Goal: Obtain resource: Download file/media

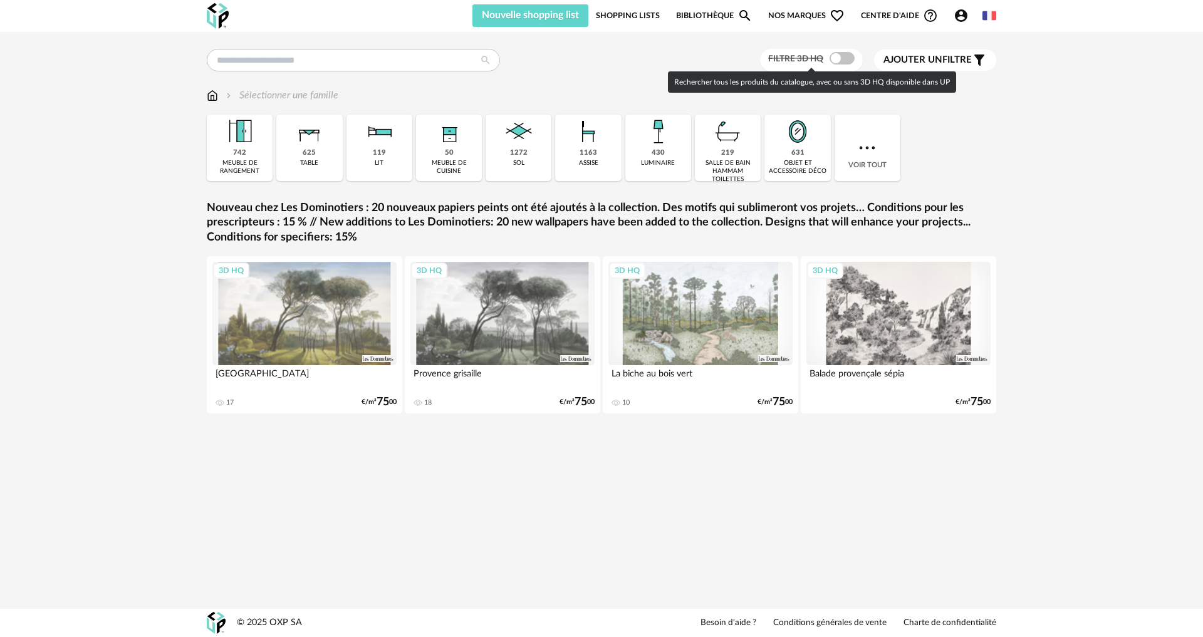
click at [834, 58] on span at bounding box center [841, 58] width 25 height 13
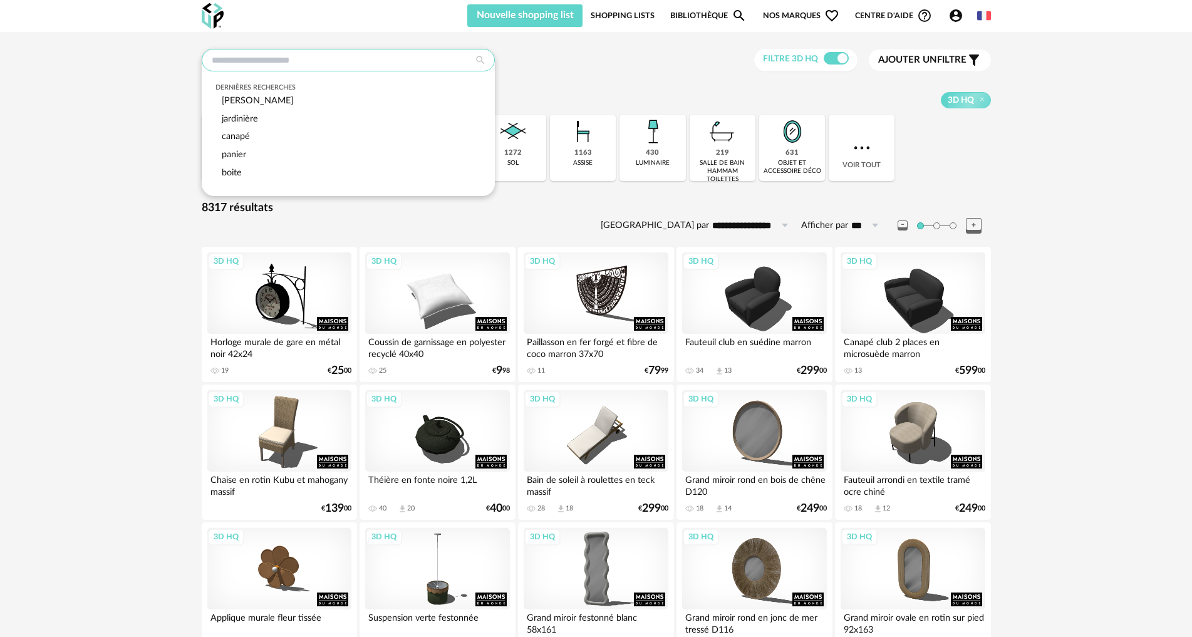
click at [282, 59] on input "text" at bounding box center [348, 60] width 293 height 23
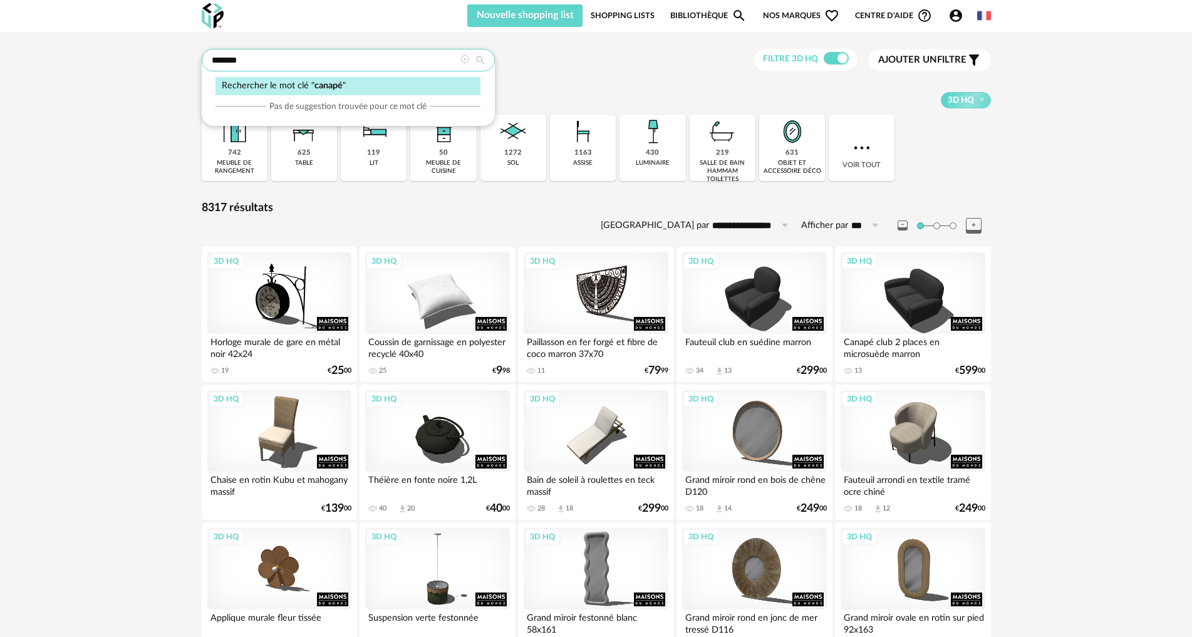
click at [262, 63] on input "******" at bounding box center [348, 60] width 293 height 23
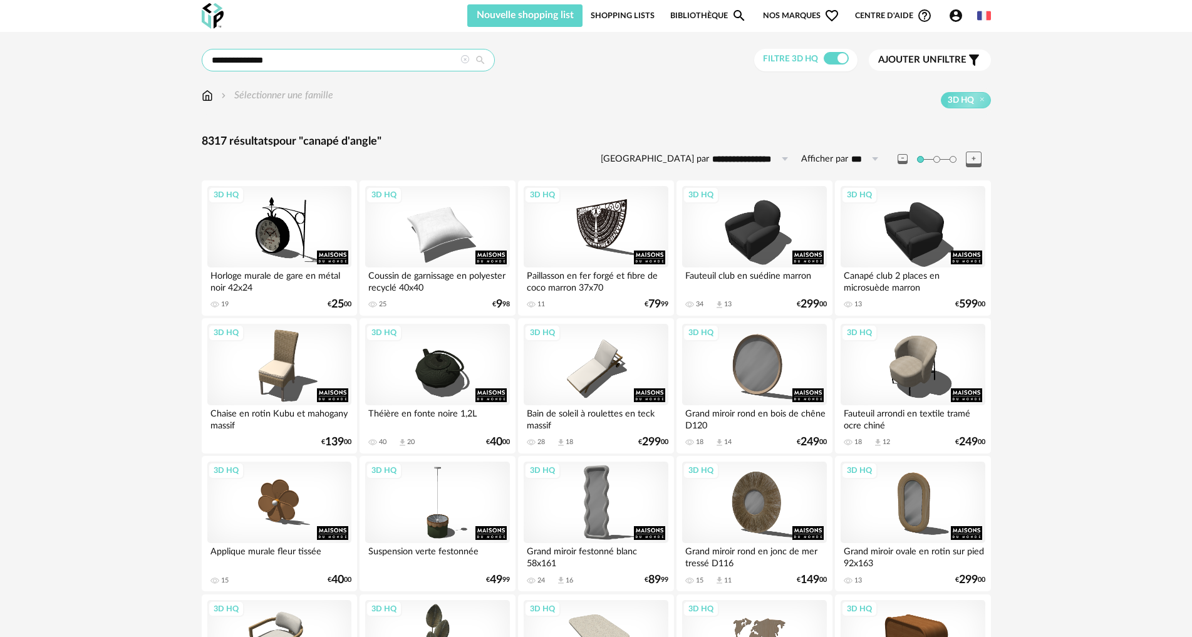
type input "**********"
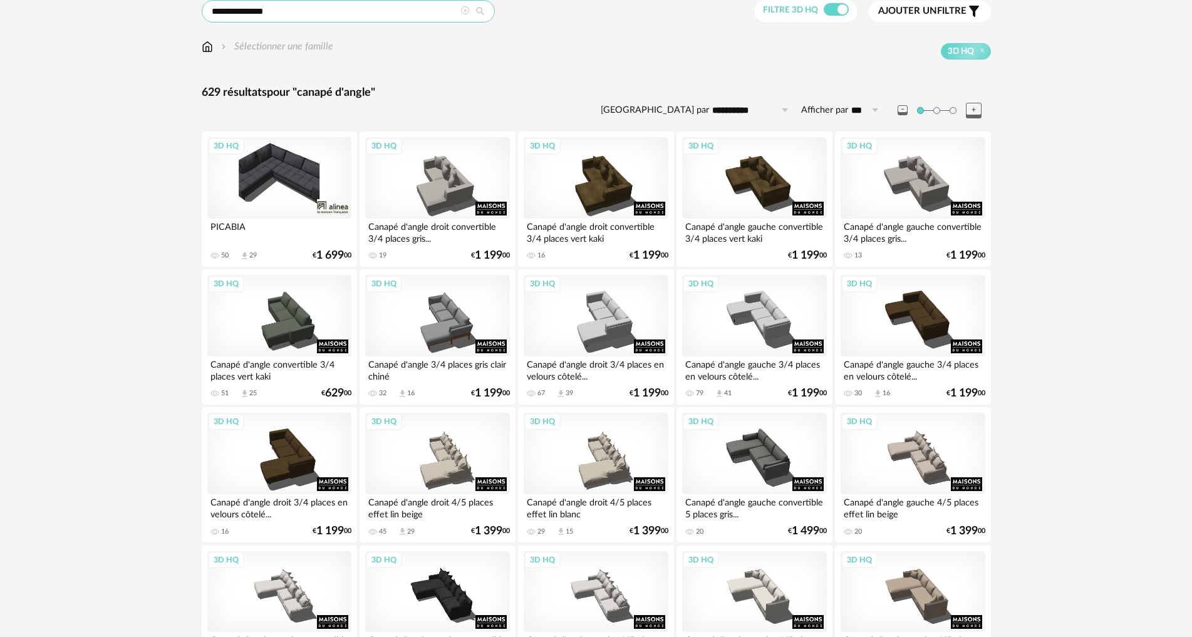
scroll to position [63, 0]
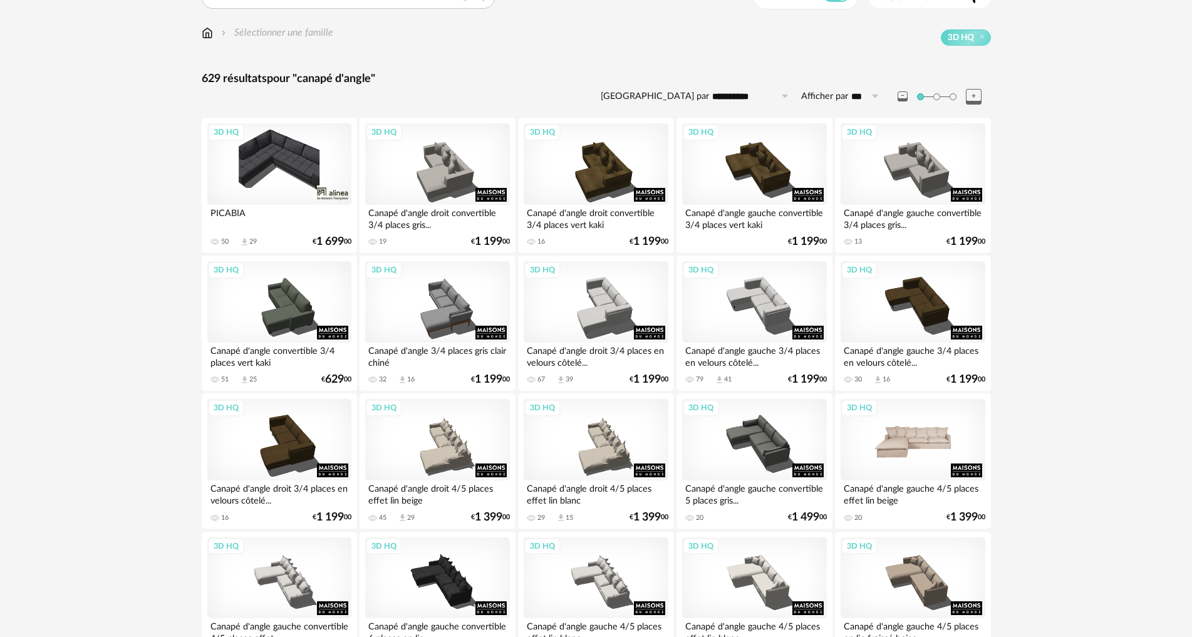
click at [948, 442] on div "3D HQ" at bounding box center [913, 439] width 144 height 81
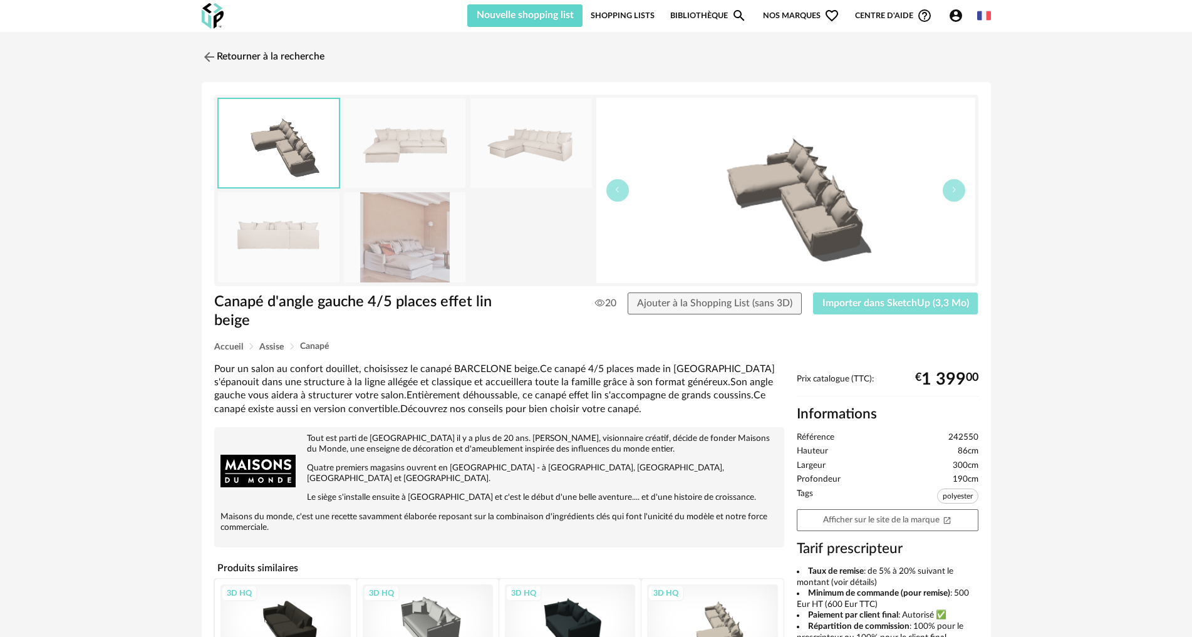
click at [868, 300] on span "Importer dans SketchUp (3,3 Mo)" at bounding box center [895, 303] width 147 height 10
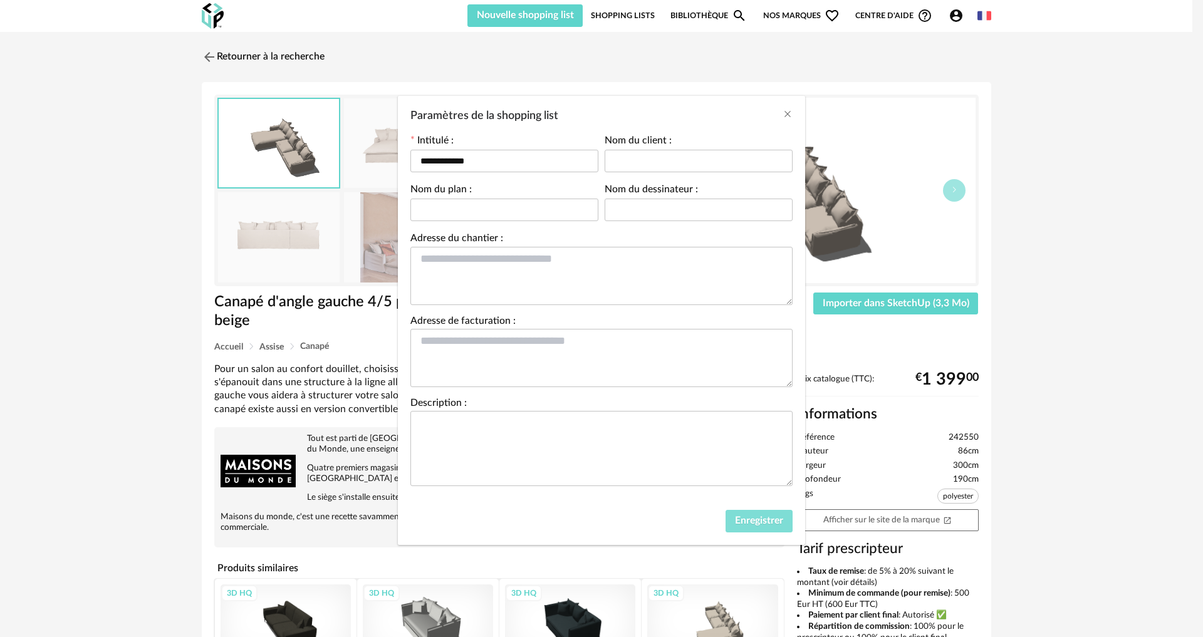
click at [742, 519] on span "Enregistrer" at bounding box center [759, 520] width 48 height 10
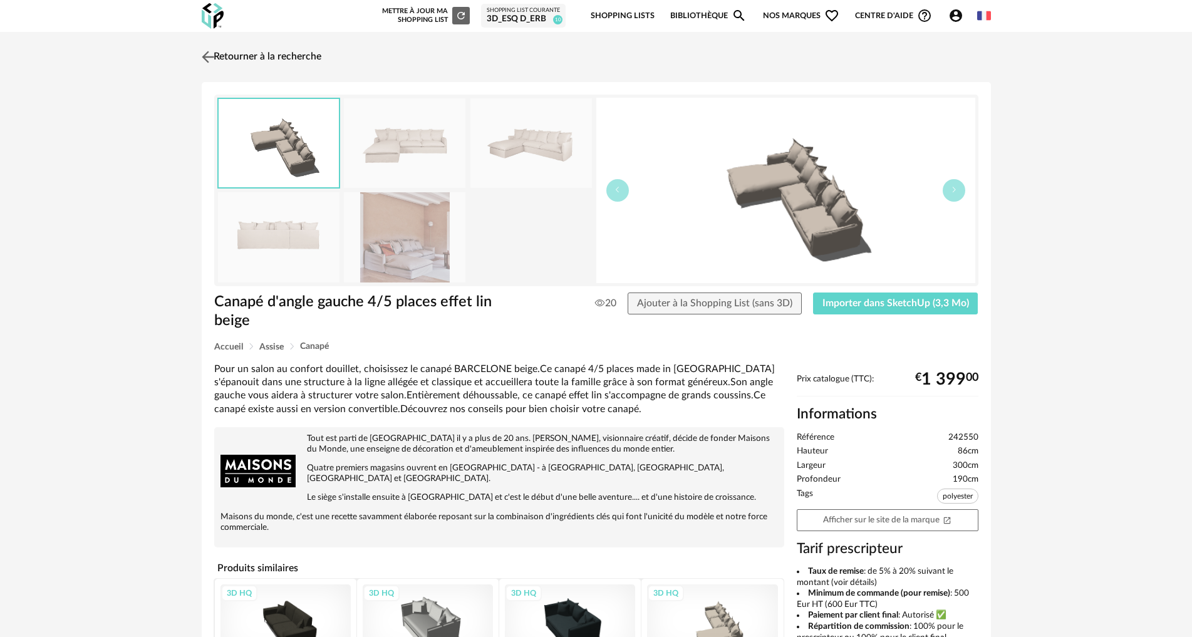
click at [209, 54] on img at bounding box center [208, 57] width 18 height 18
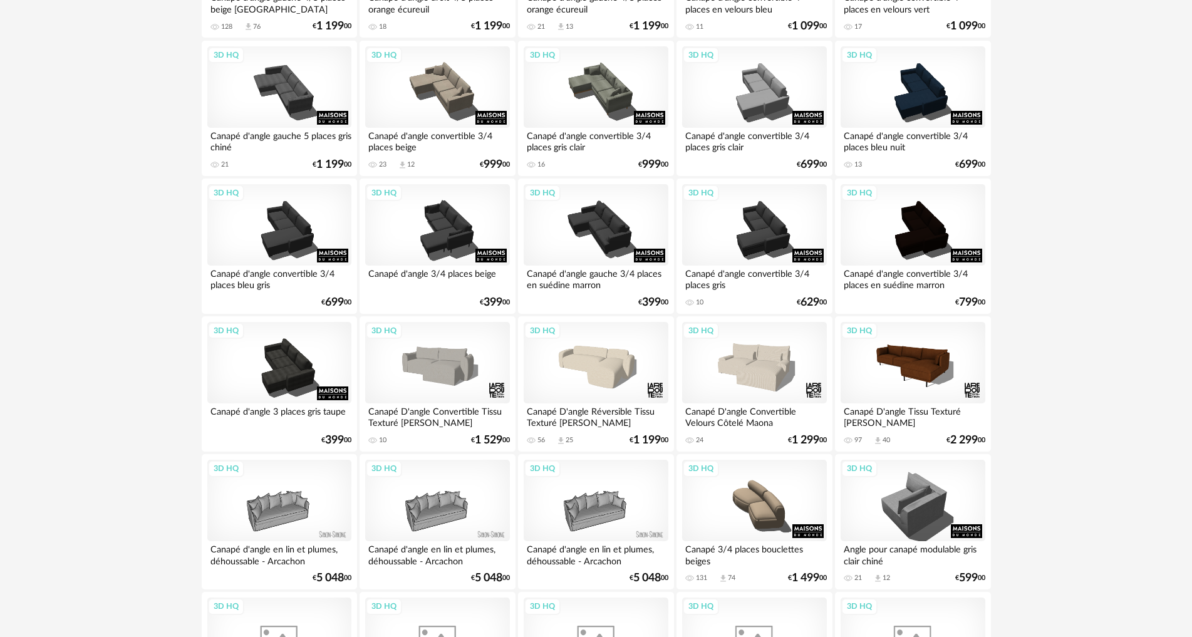
scroll to position [1127, 0]
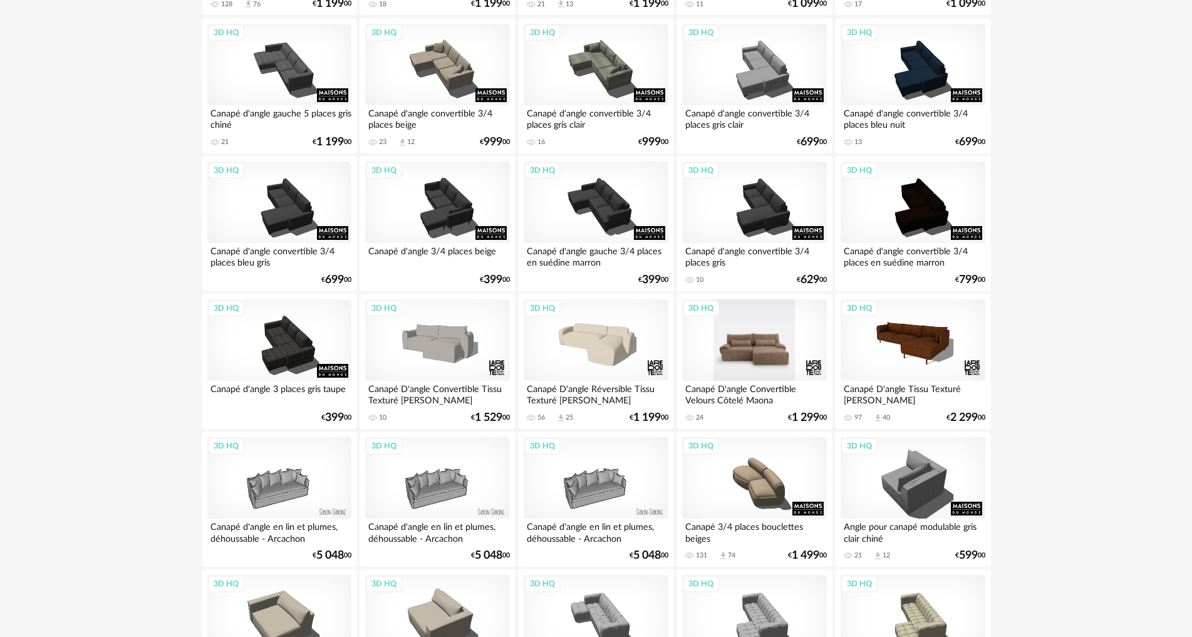
click at [747, 356] on div "3D HQ" at bounding box center [754, 339] width 144 height 81
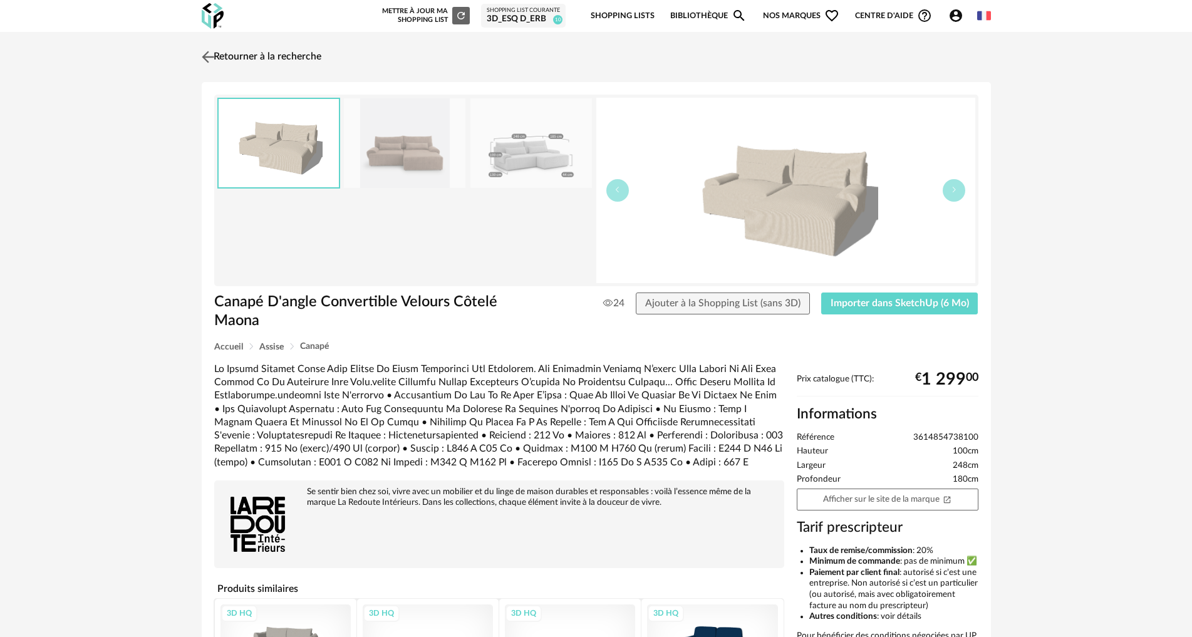
click at [203, 54] on img at bounding box center [208, 57] width 18 height 18
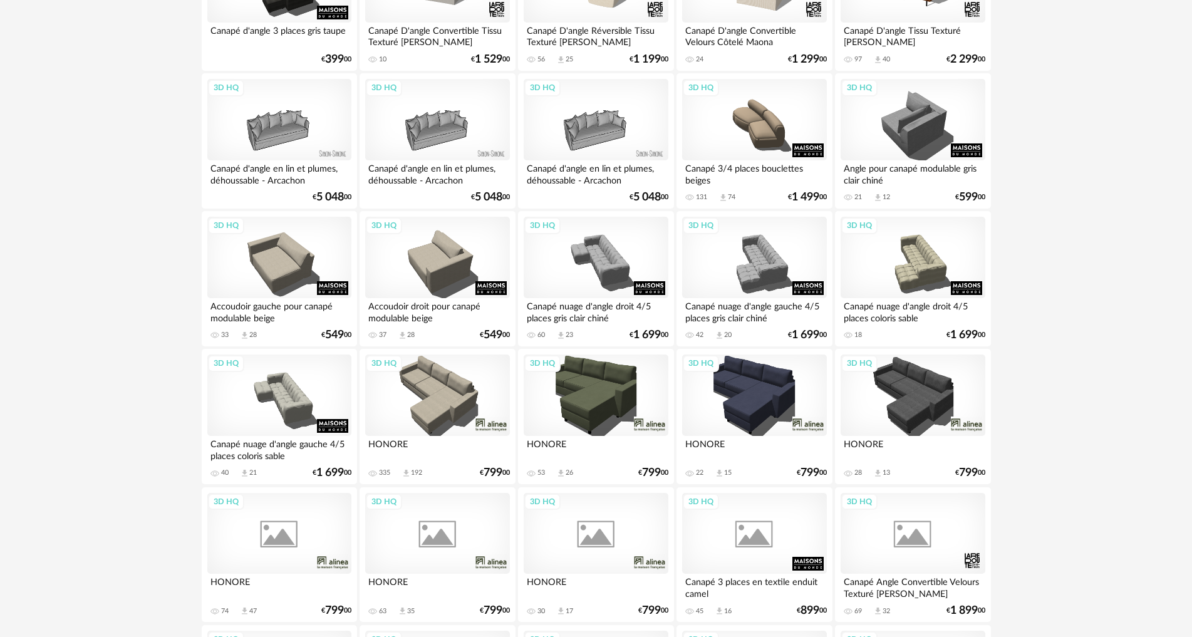
scroll to position [1503, 0]
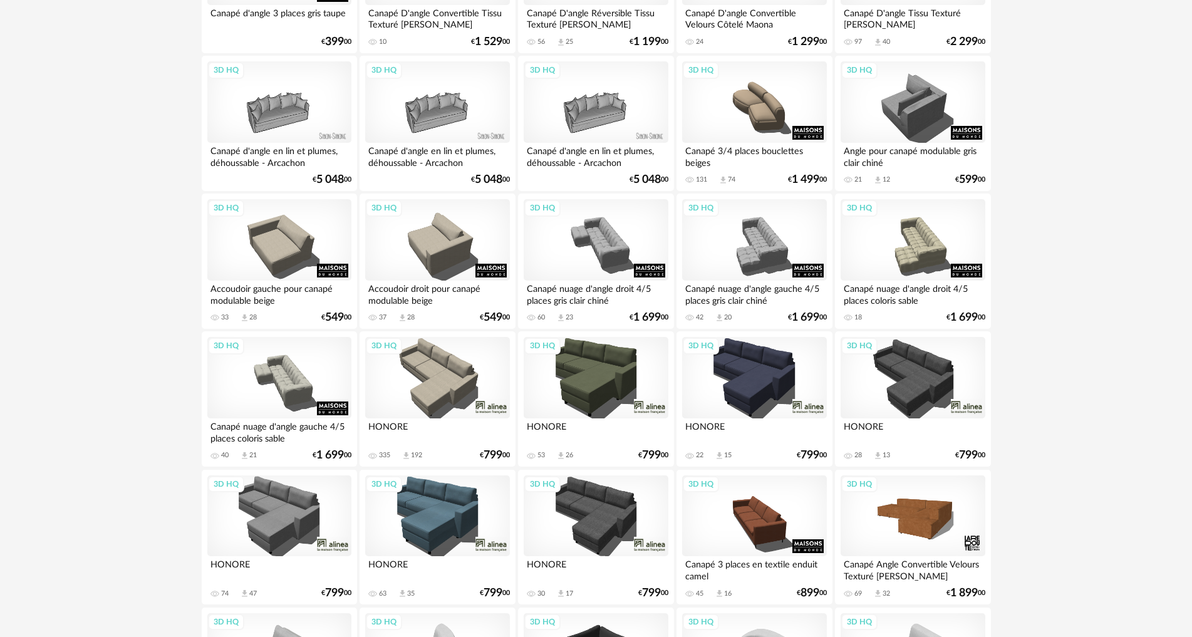
click at [436, 383] on div "3D HQ" at bounding box center [437, 377] width 144 height 81
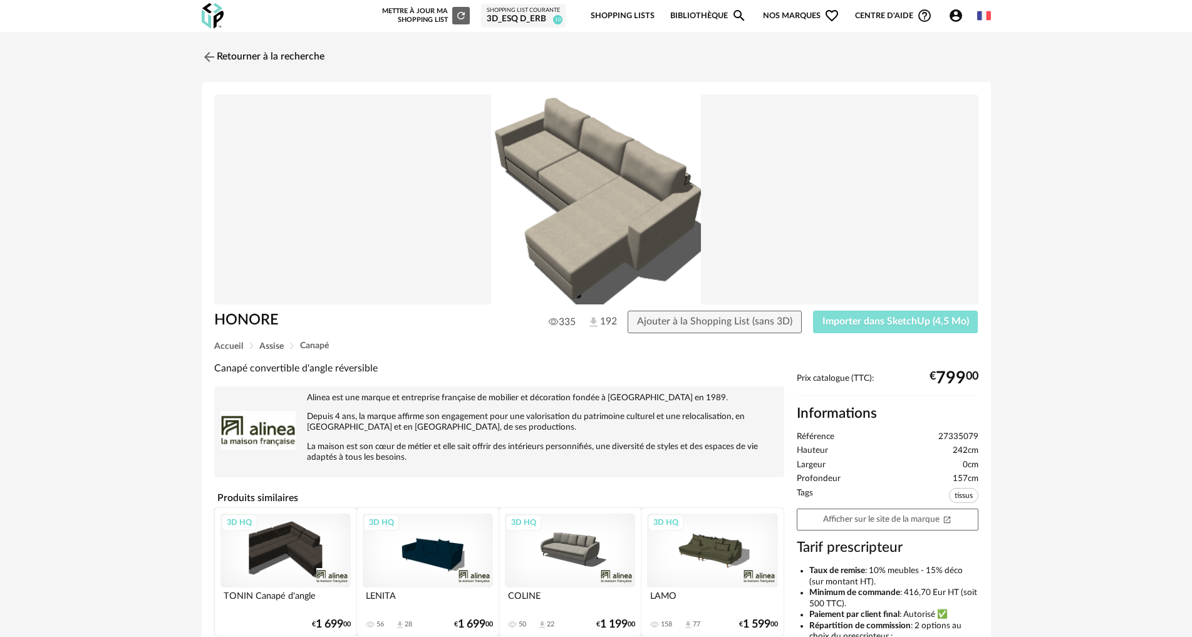
click at [866, 321] on span "Importer dans SketchUp (4,5 Mo)" at bounding box center [895, 321] width 147 height 10
click at [209, 56] on img at bounding box center [208, 57] width 18 height 18
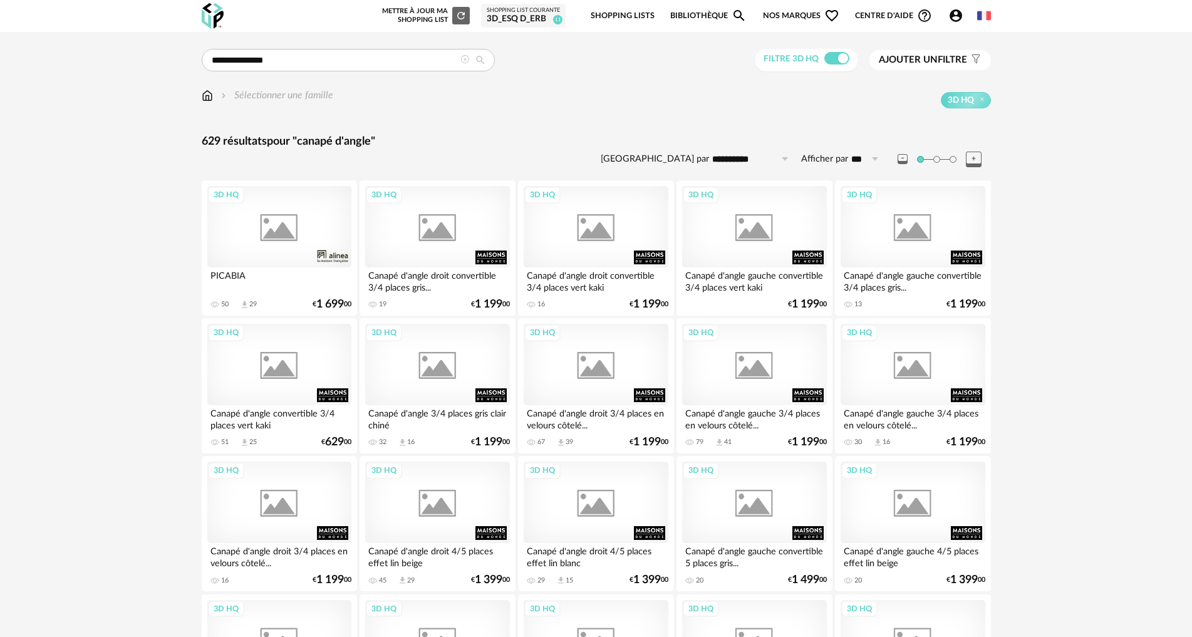
scroll to position [1503, 0]
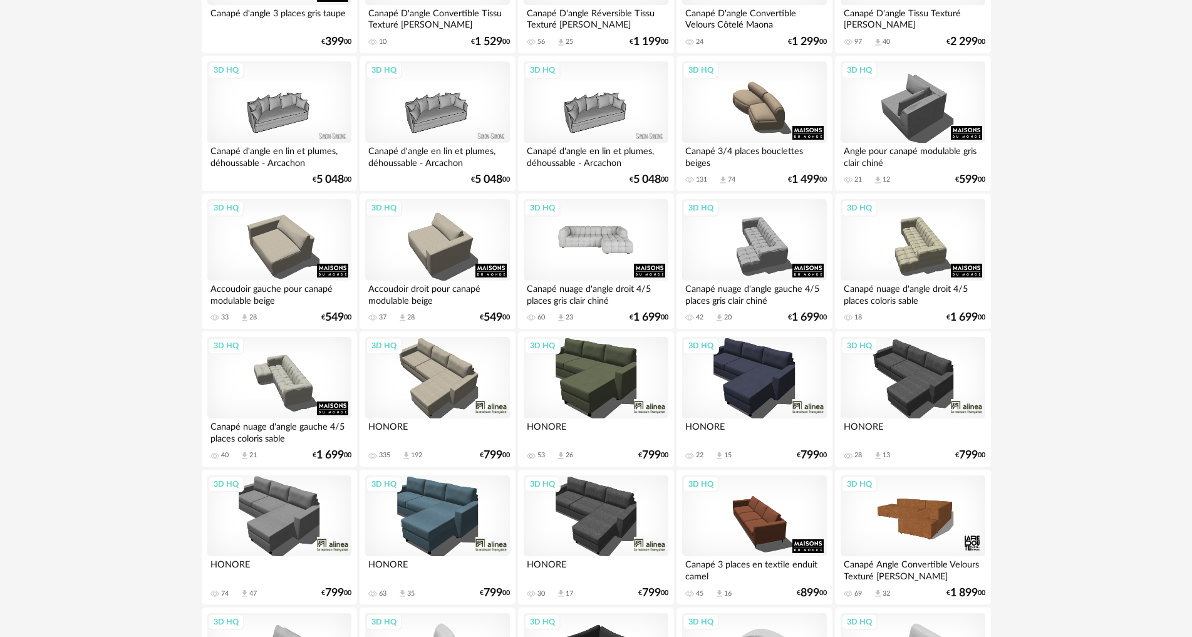
click at [620, 237] on div "3D HQ" at bounding box center [596, 239] width 144 height 81
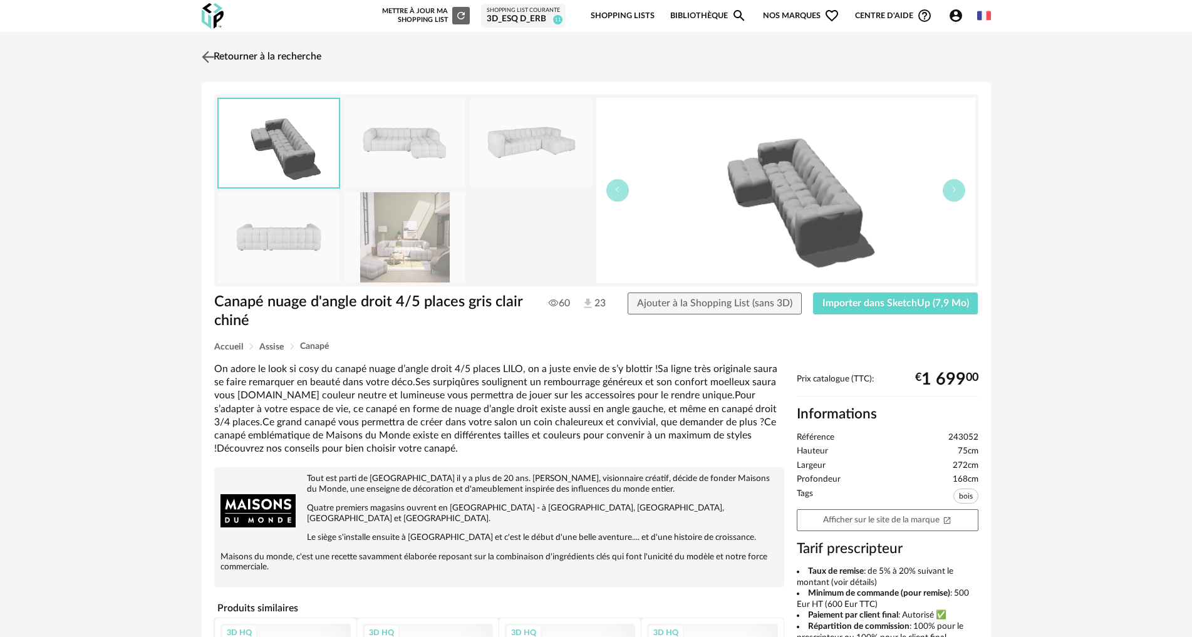
click at [213, 56] on img at bounding box center [208, 57] width 18 height 18
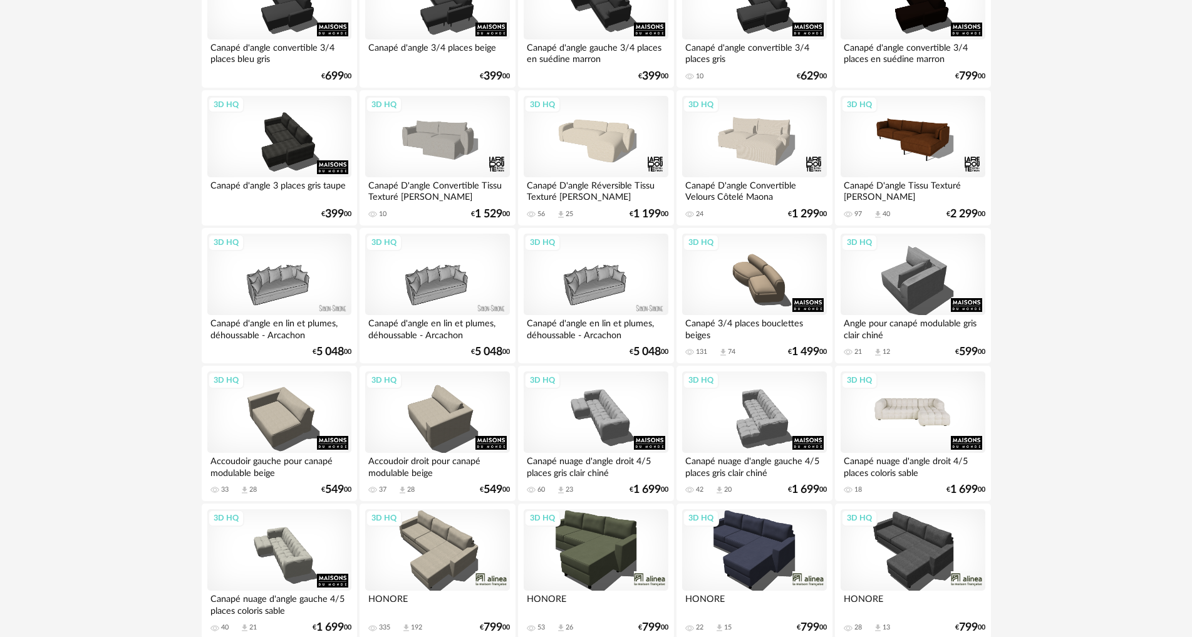
scroll to position [1317, 0]
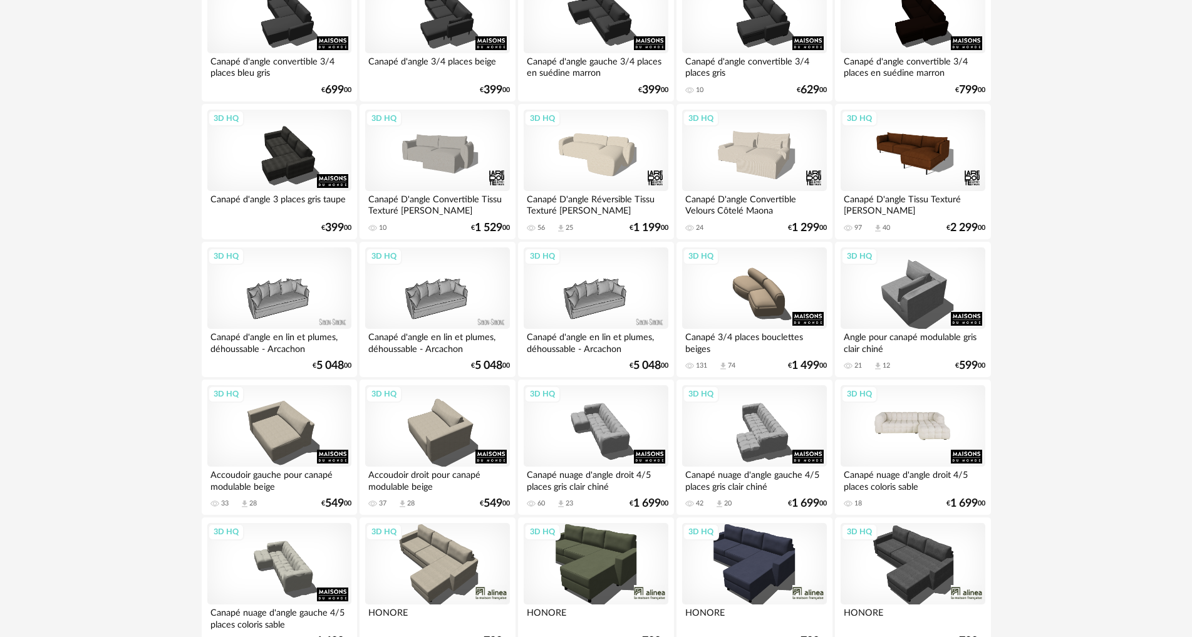
click at [912, 432] on div "3D HQ" at bounding box center [913, 425] width 144 height 81
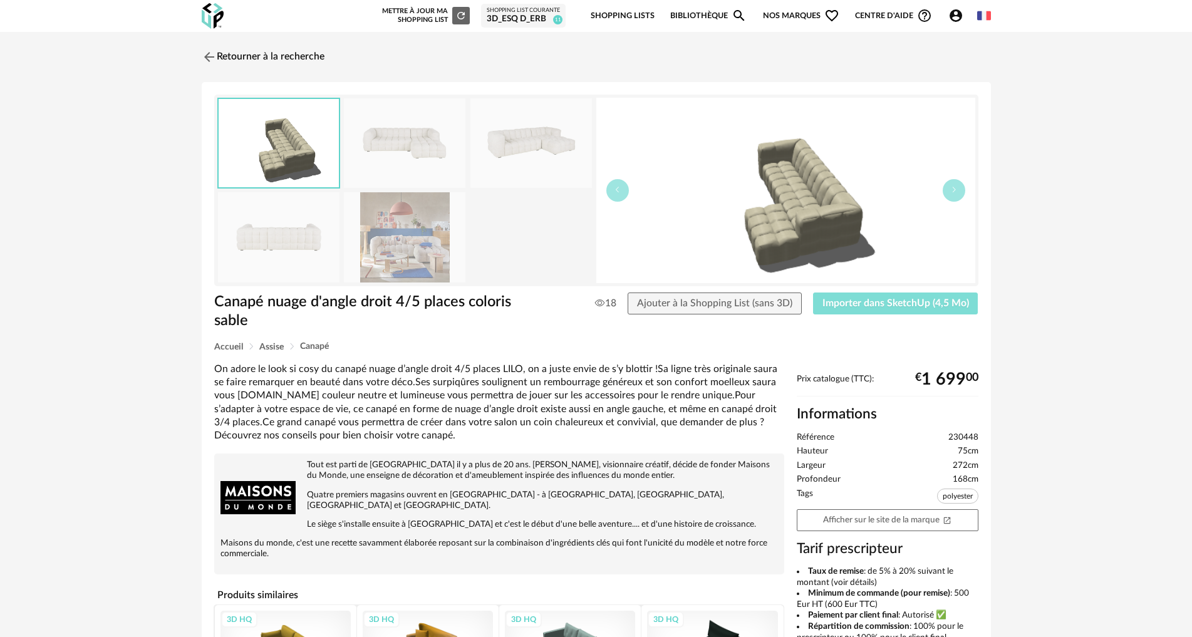
click at [841, 302] on span "Importer dans SketchUp (4,5 Mo)" at bounding box center [895, 303] width 147 height 10
click at [205, 57] on img at bounding box center [208, 57] width 18 height 18
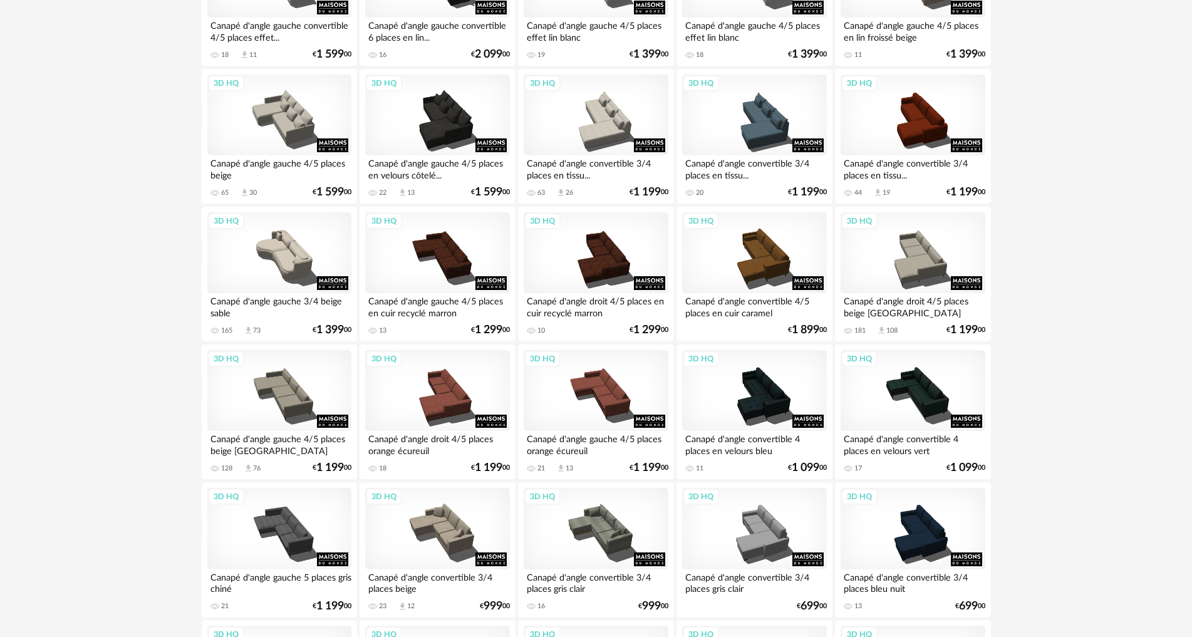
scroll to position [628, 0]
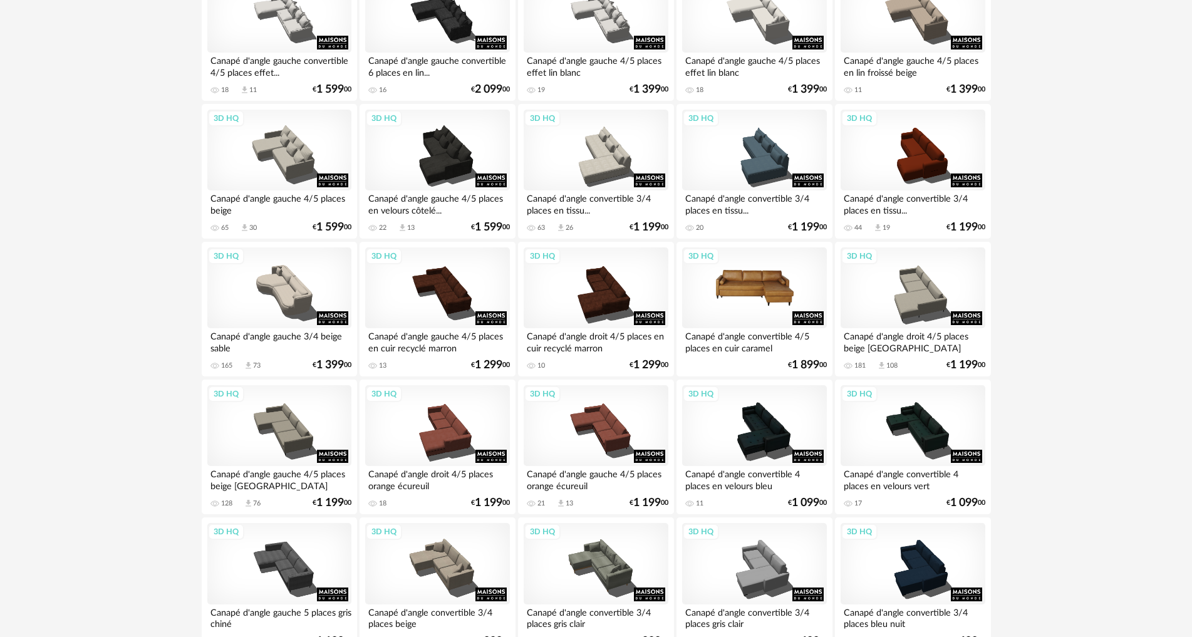
click at [766, 291] on div "3D HQ" at bounding box center [754, 287] width 144 height 81
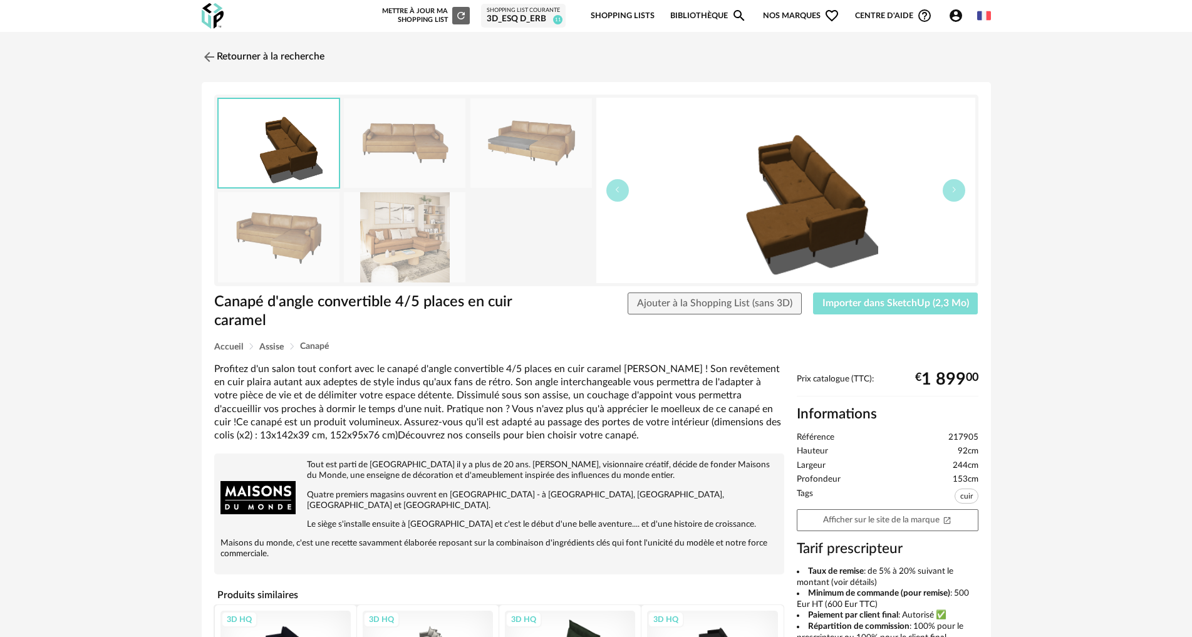
click at [834, 307] on span "Importer dans SketchUp (2,3 Mo)" at bounding box center [895, 303] width 147 height 10
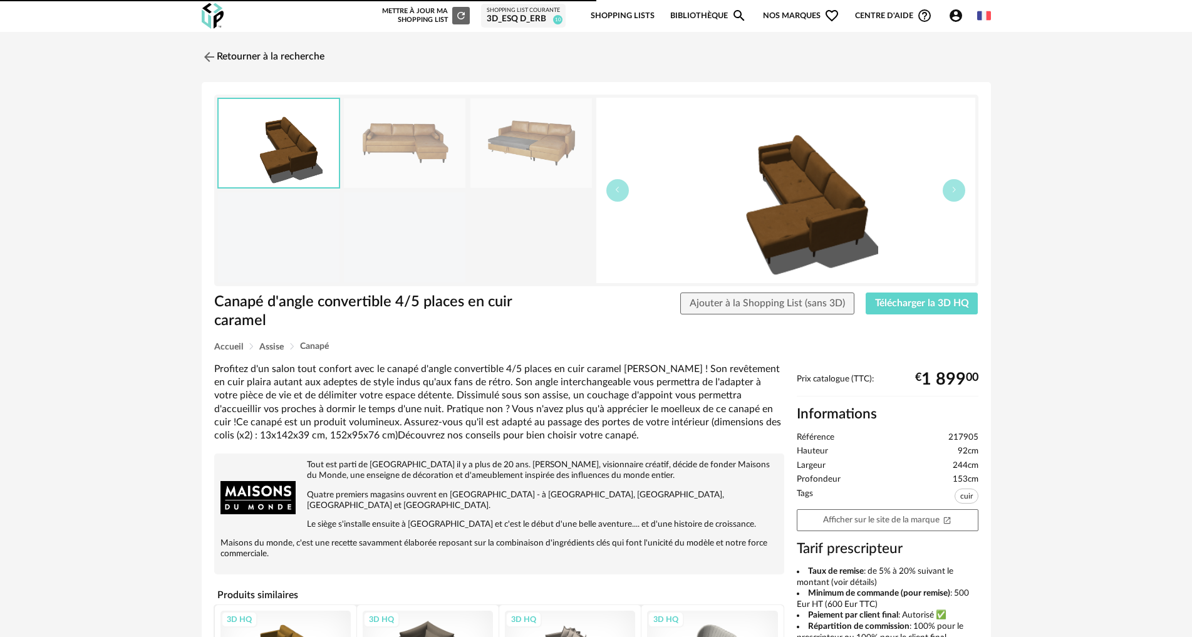
click at [206, 56] on img at bounding box center [209, 56] width 15 height 15
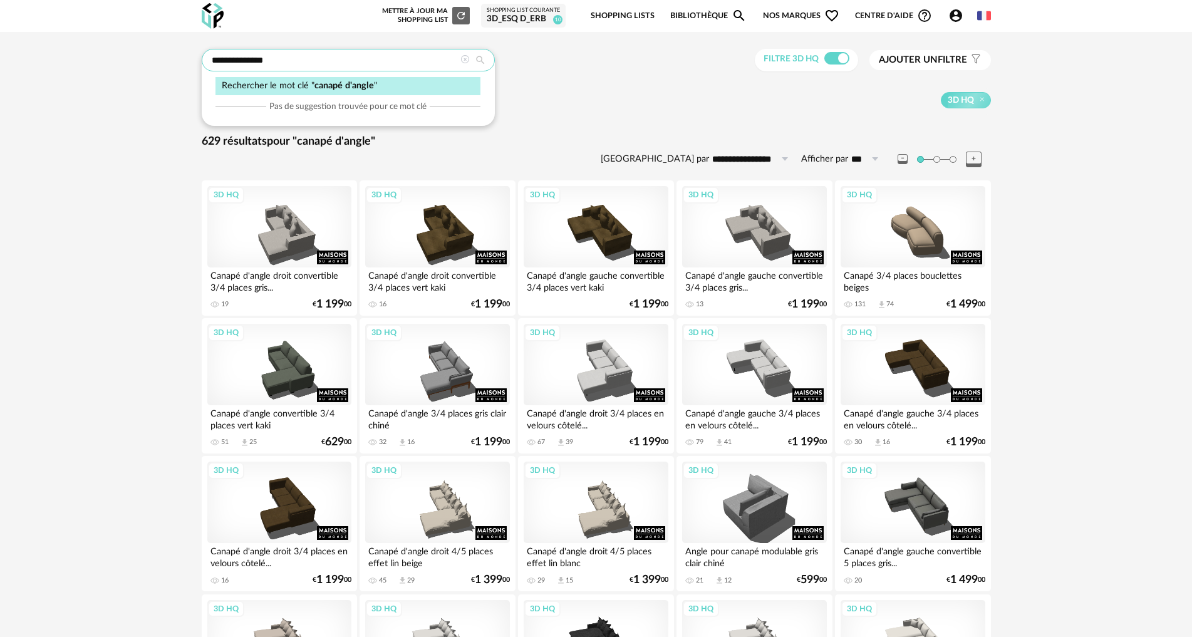
click at [262, 65] on input "**********" at bounding box center [348, 60] width 293 height 23
drag, startPoint x: 277, startPoint y: 59, endPoint x: 132, endPoint y: 60, distance: 145.9
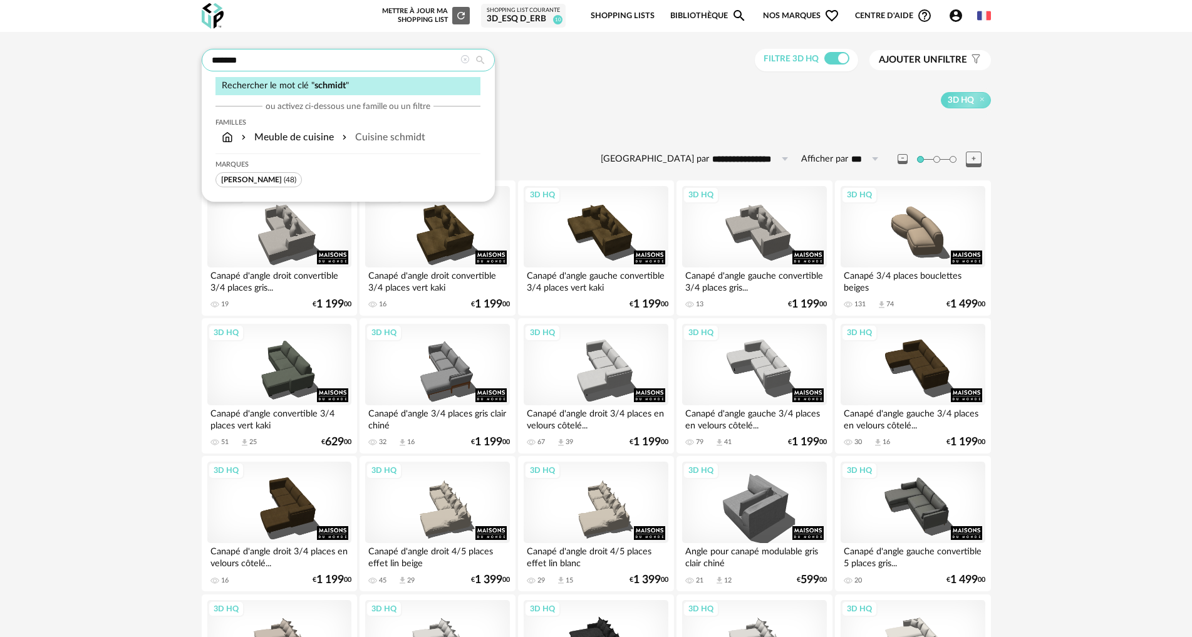
type input "*******"
type input "**********"
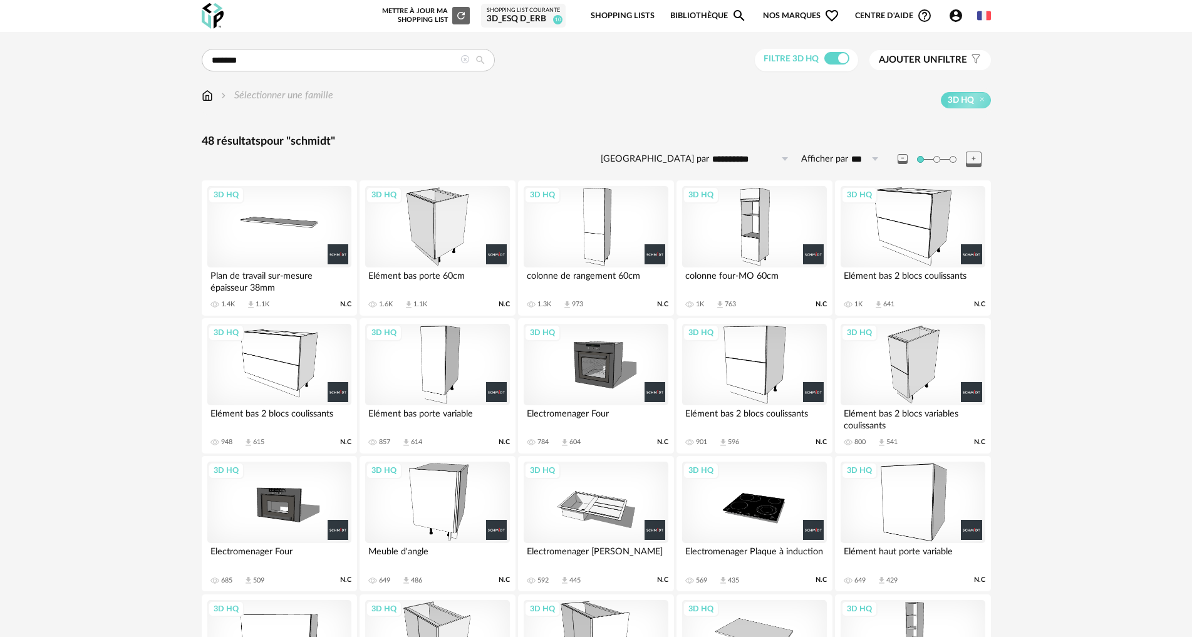
click at [457, 370] on div "3D HQ" at bounding box center [437, 364] width 144 height 81
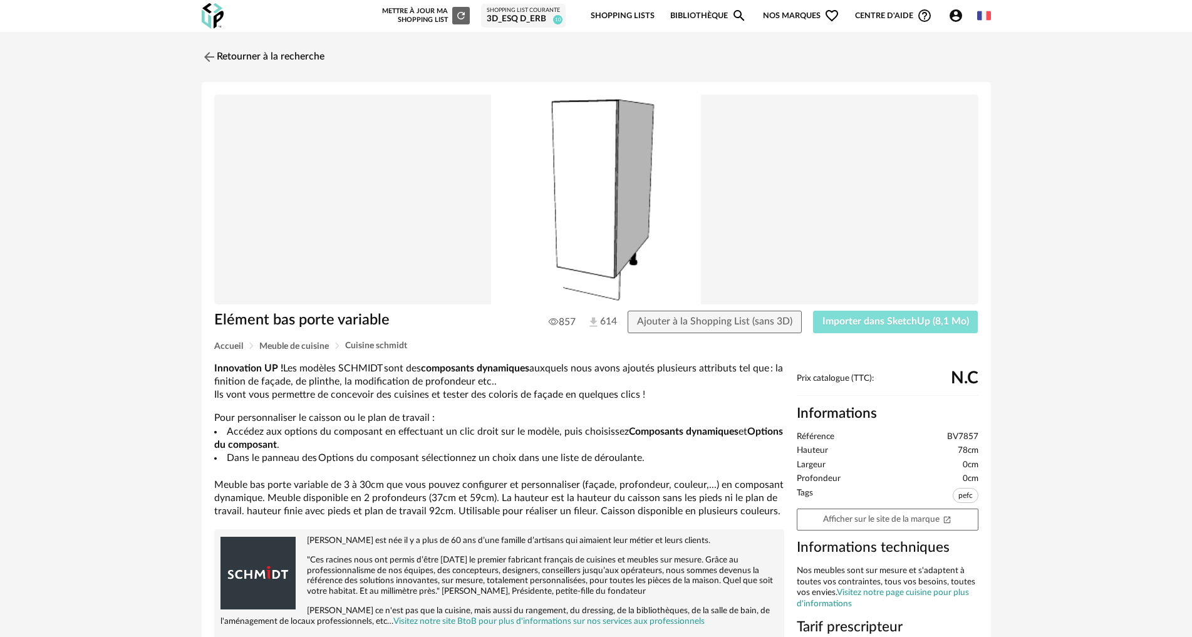
click at [910, 319] on span "Importer dans SketchUp (8,1 Mo)" at bounding box center [895, 321] width 147 height 10
